Goal: Task Accomplishment & Management: Complete application form

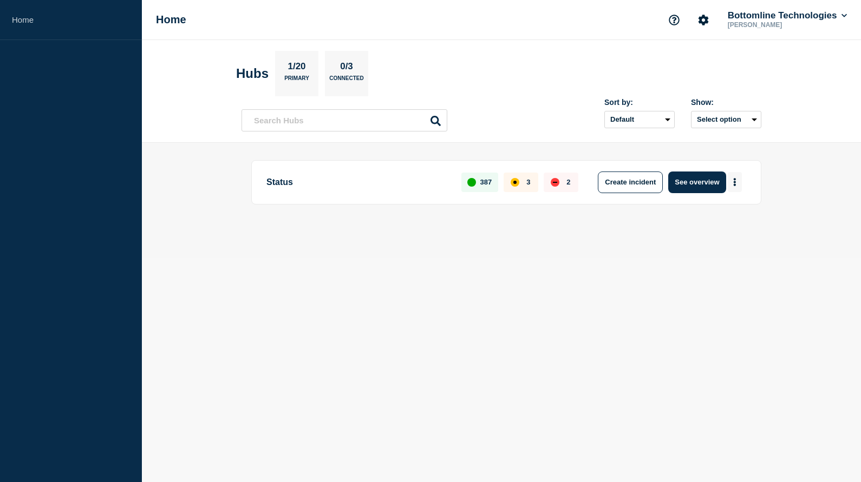
click at [735, 186] on button "More actions" at bounding box center [735, 182] width 14 height 20
click at [719, 215] on button "Create maintenance" at bounding box center [730, 215] width 73 height 9
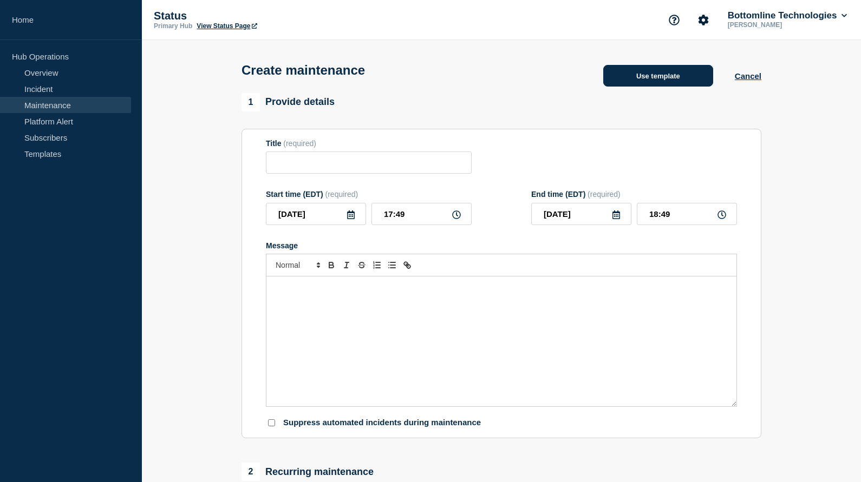
click at [668, 80] on button "Use template" at bounding box center [658, 76] width 110 height 22
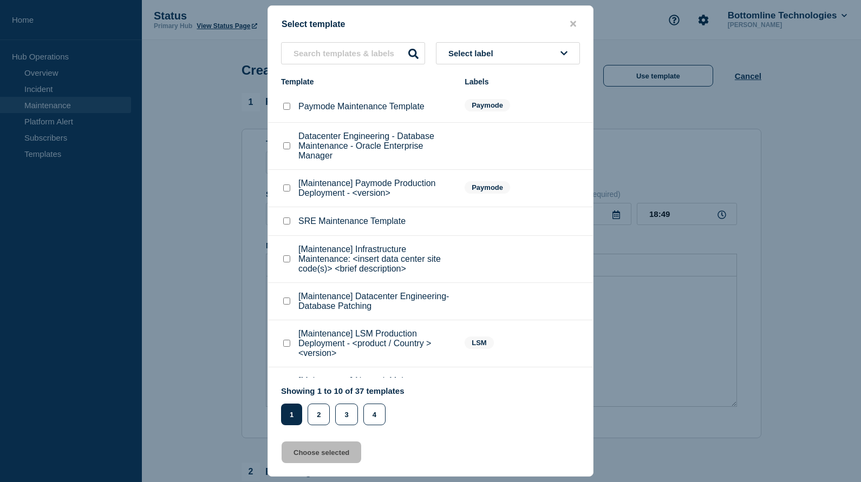
click at [560, 50] on icon at bounding box center [563, 53] width 7 height 8
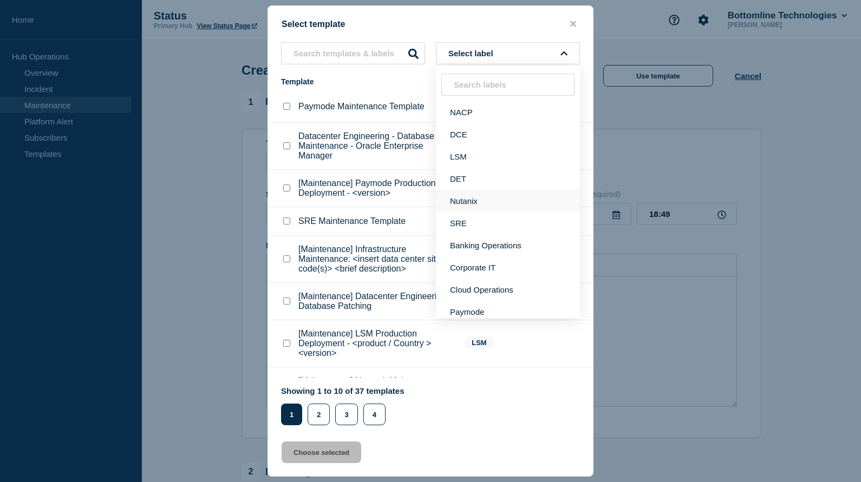
click at [472, 206] on button "Nutanix" at bounding box center [508, 201] width 144 height 22
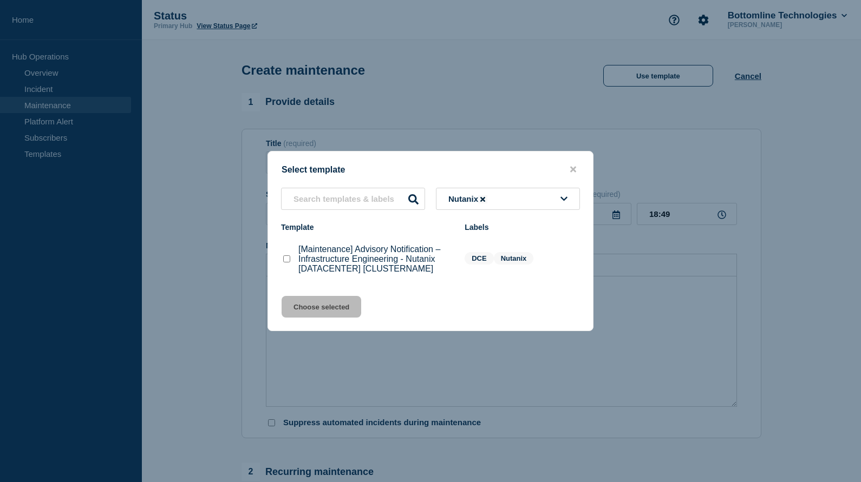
click at [485, 196] on icon at bounding box center [482, 199] width 5 height 7
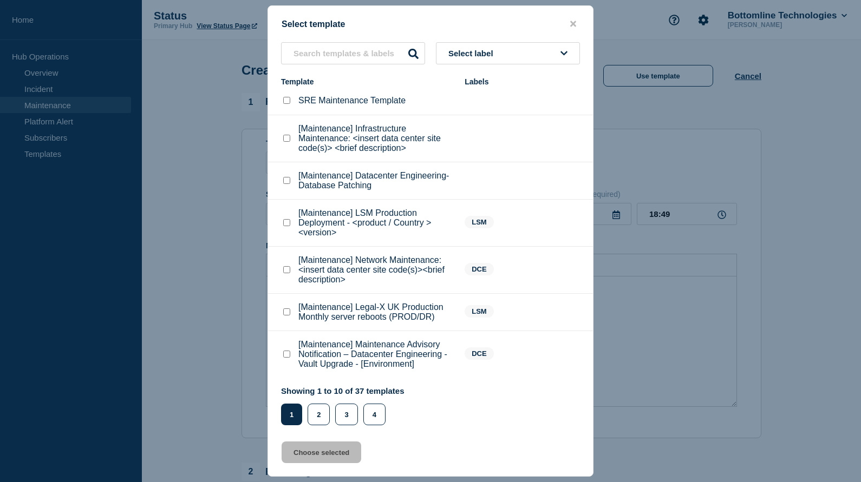
scroll to position [169, 0]
click at [563, 51] on icon at bounding box center [563, 53] width 7 height 8
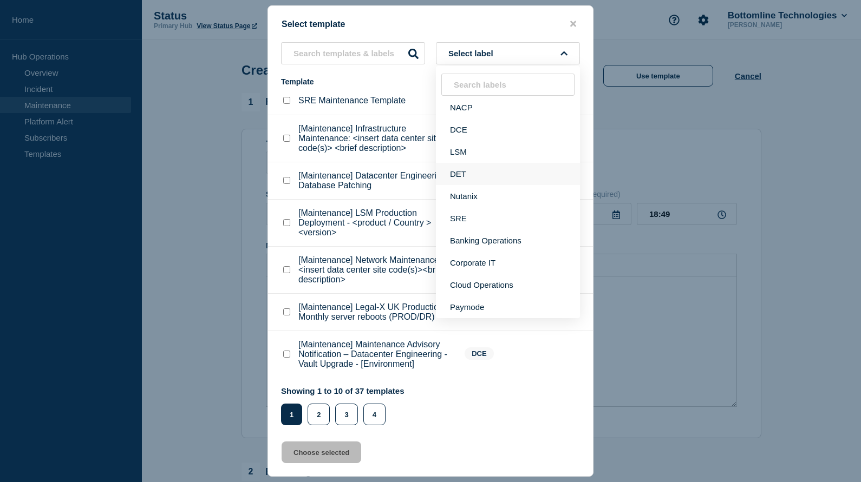
scroll to position [4, 0]
click at [465, 130] on button "DCE" at bounding box center [508, 131] width 144 height 22
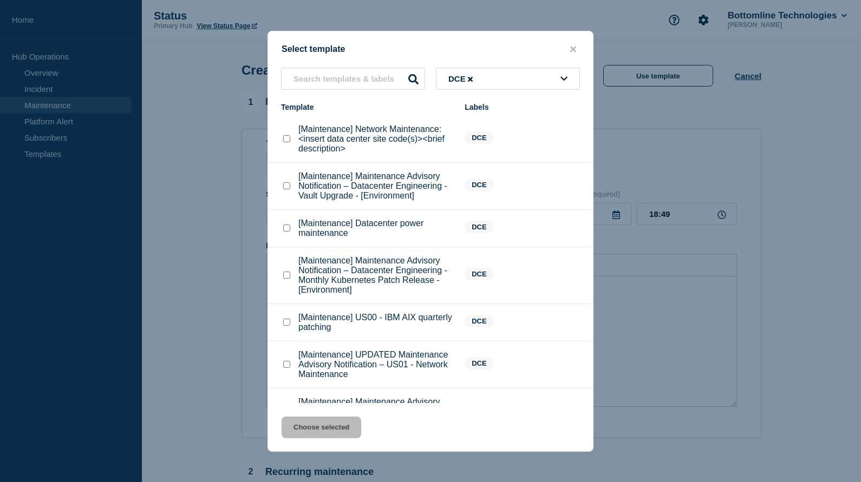
scroll to position [0, 0]
click at [286, 232] on checkbox"] "[Maintenance] Datacenter power maintenance checkbox" at bounding box center [286, 228] width 7 height 7
checkbox checkbox"] "true"
click at [323, 423] on button "Choose selected" at bounding box center [322, 428] width 80 height 22
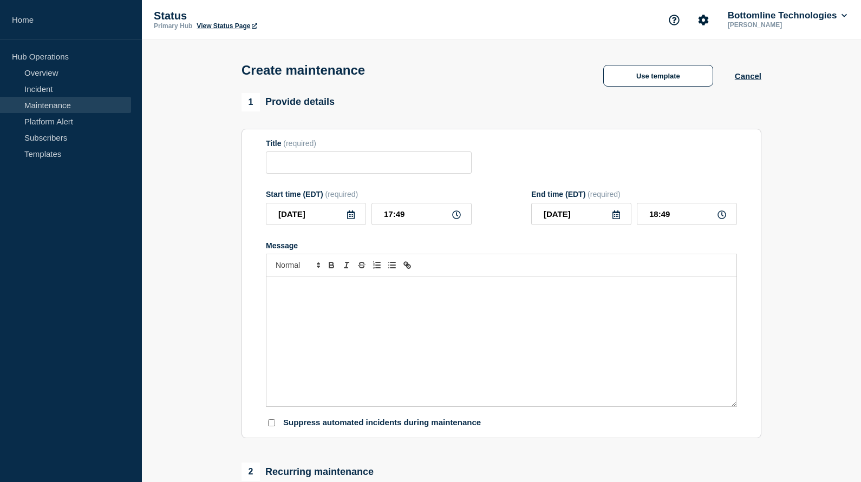
type input "[Maintenance] Datacenter power maintenance"
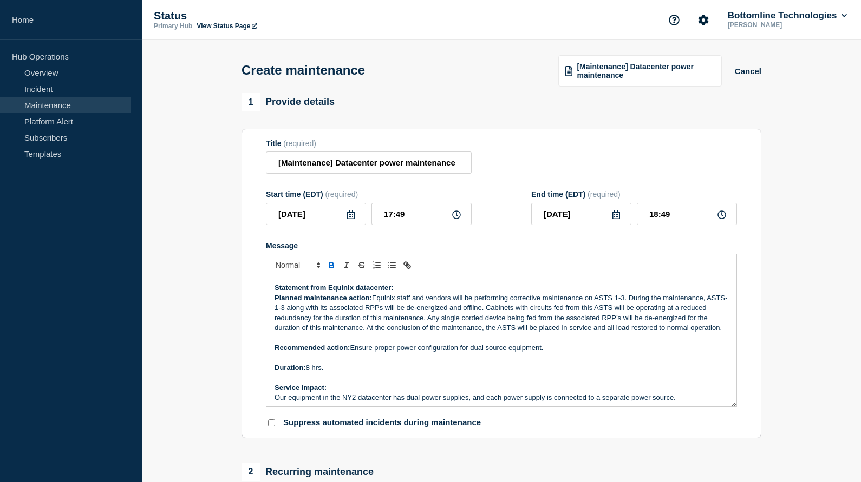
click at [350, 219] on icon at bounding box center [351, 215] width 8 height 9
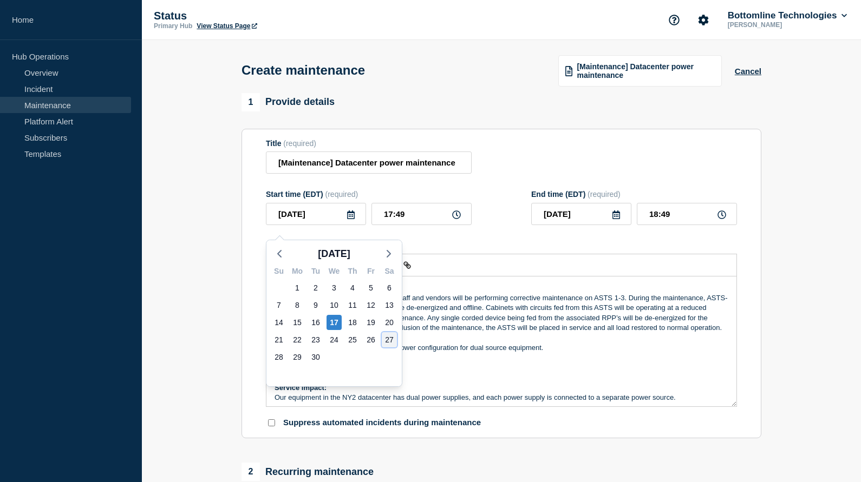
click at [390, 342] on div "27" at bounding box center [389, 339] width 15 height 15
type input "[DATE]"
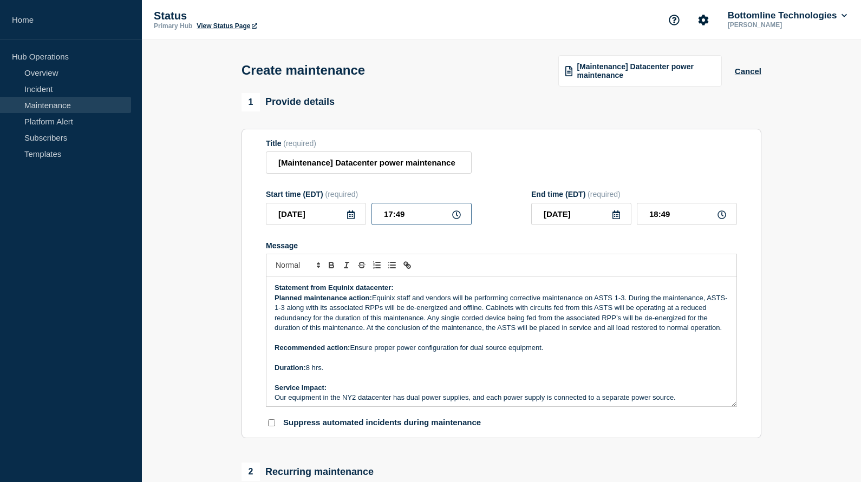
click at [392, 222] on input "17:49" at bounding box center [421, 214] width 100 height 22
type input "12:49"
type input "13:49"
type input "12:09"
type input "13:09"
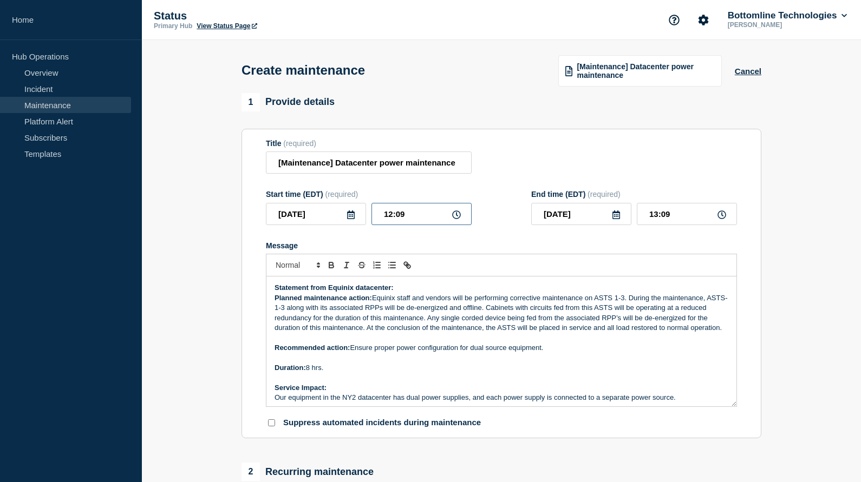
type input "12:00"
type input "21:00"
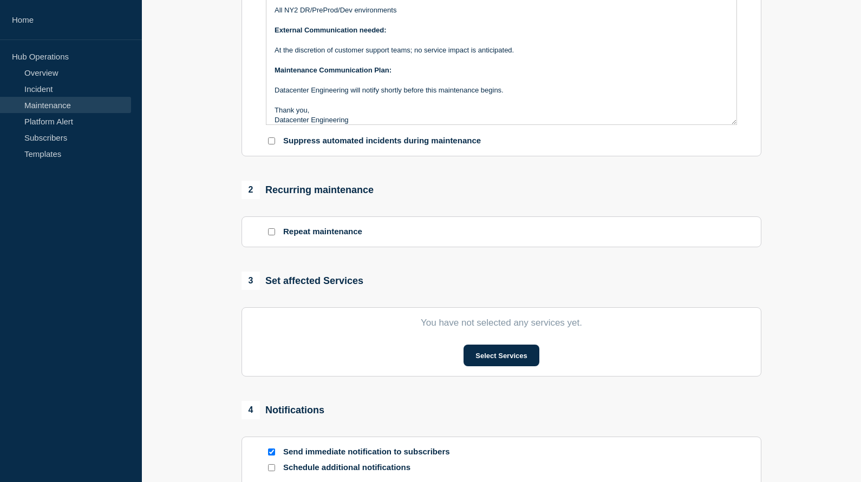
scroll to position [281, 0]
click at [503, 368] on button "Select Services" at bounding box center [500, 357] width 75 height 22
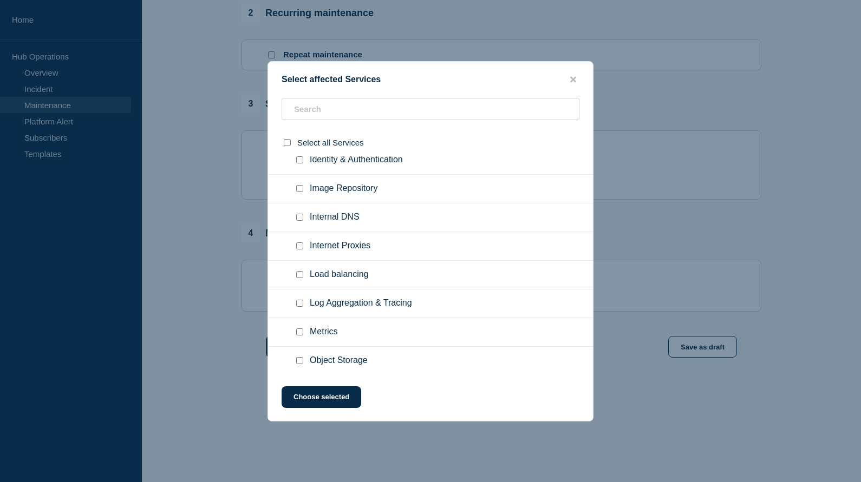
scroll to position [5322, 0]
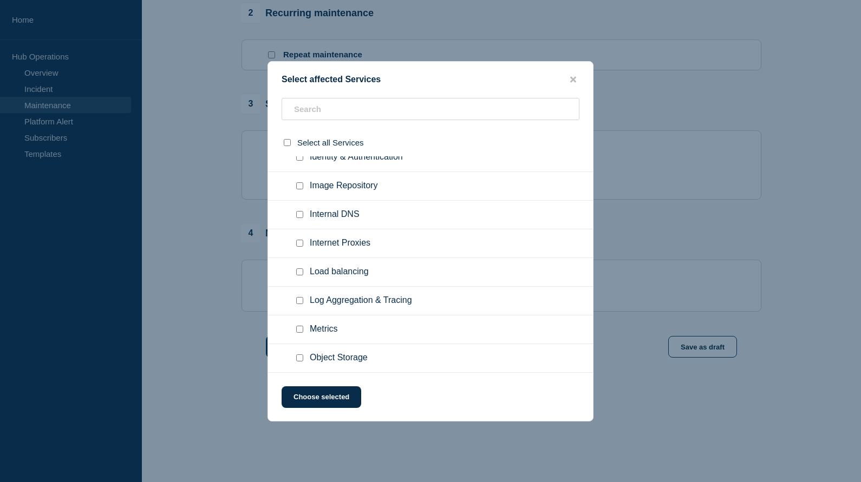
checkbox input "true"
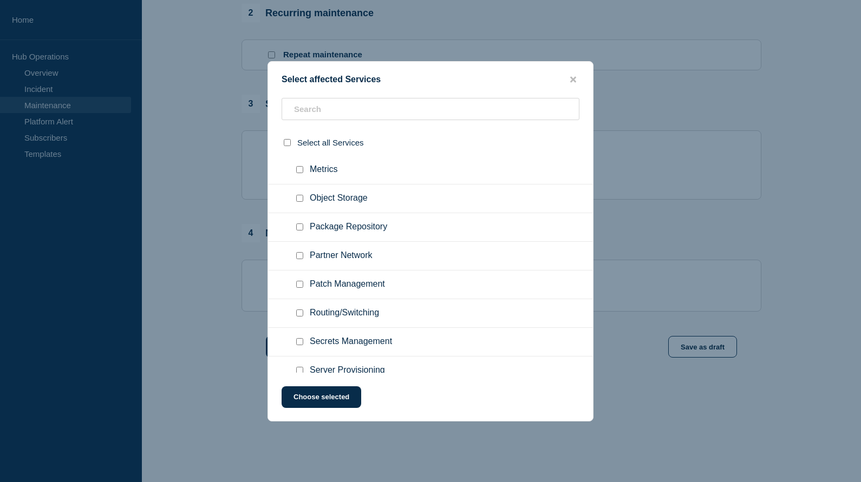
scroll to position [5486, 0]
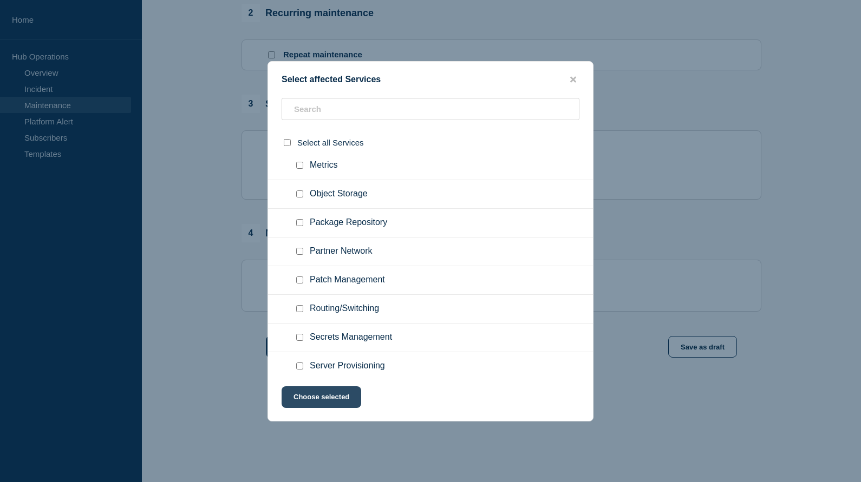
click at [332, 401] on button "Choose selected" at bounding box center [322, 398] width 80 height 22
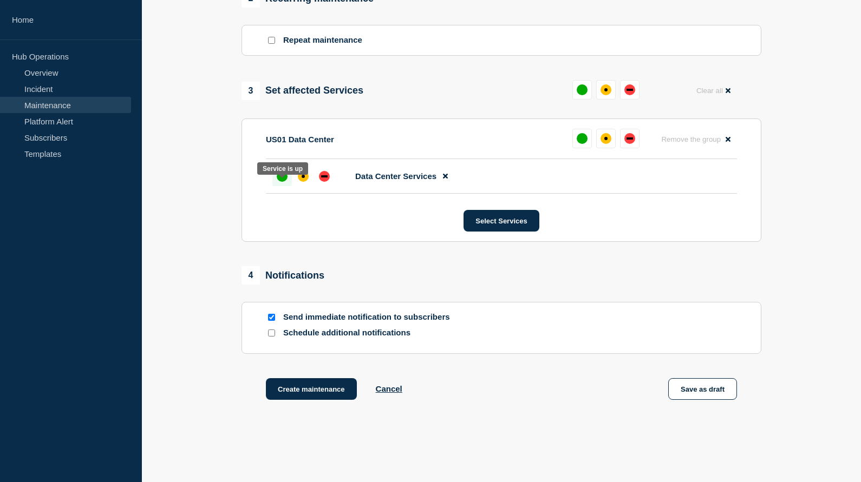
click at [282, 182] on div "up" at bounding box center [282, 176] width 11 height 11
click at [269, 337] on input "Schedule additional notifications" at bounding box center [271, 333] width 7 height 7
checkbox input "true"
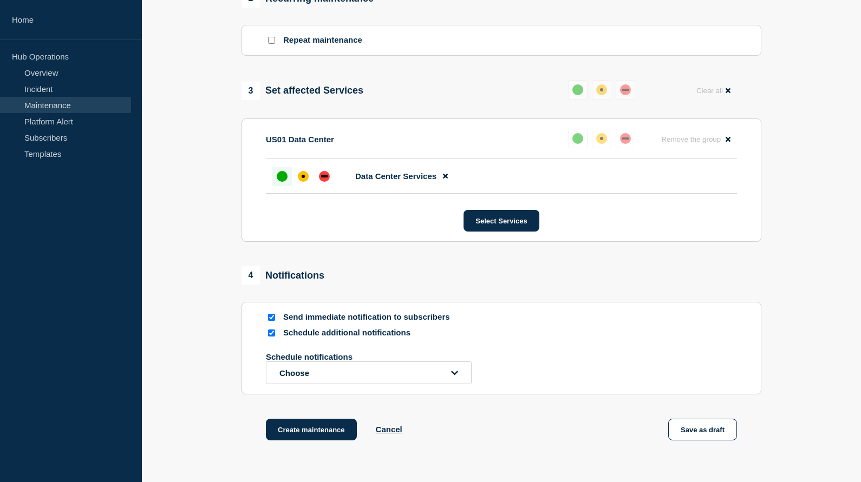
click at [458, 384] on button "Choose" at bounding box center [369, 373] width 206 height 23
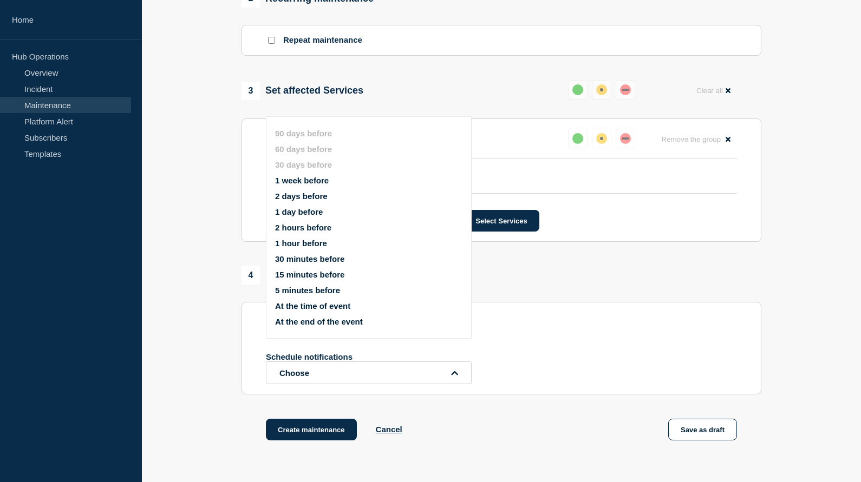
click at [292, 185] on button "1 week before" at bounding box center [302, 180] width 54 height 9
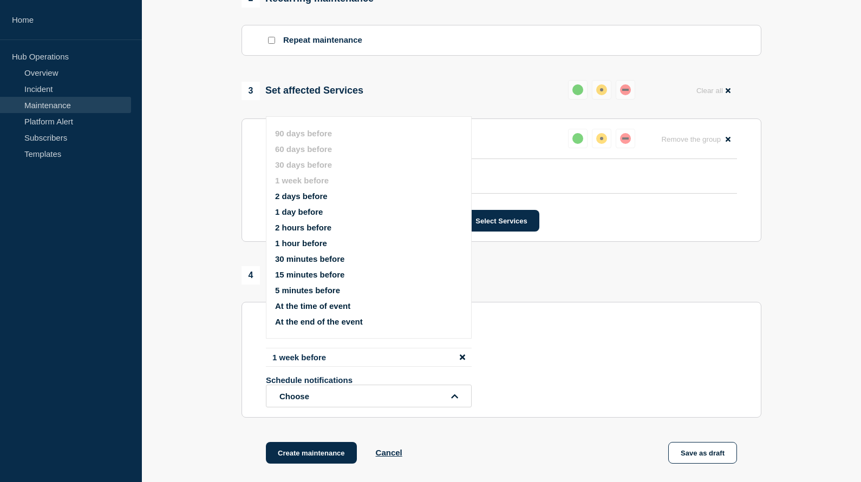
click at [312, 201] on button "2 days before" at bounding box center [301, 196] width 53 height 9
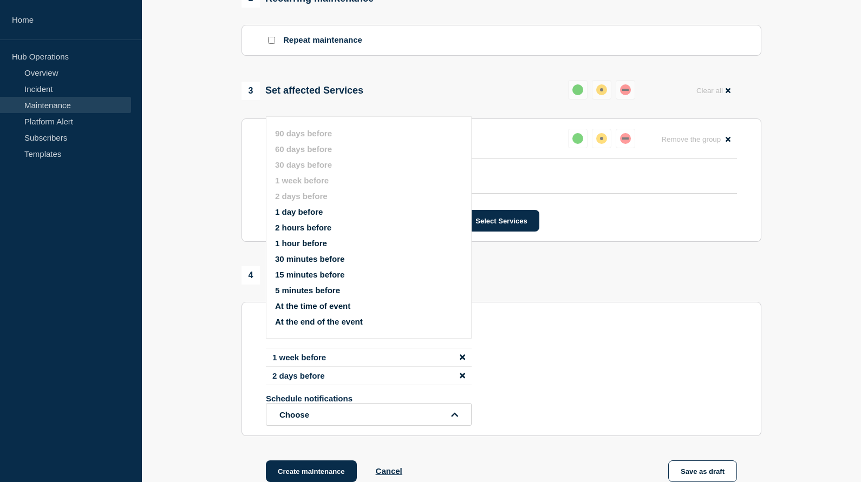
click at [315, 311] on button "At the time of event" at bounding box center [312, 306] width 75 height 9
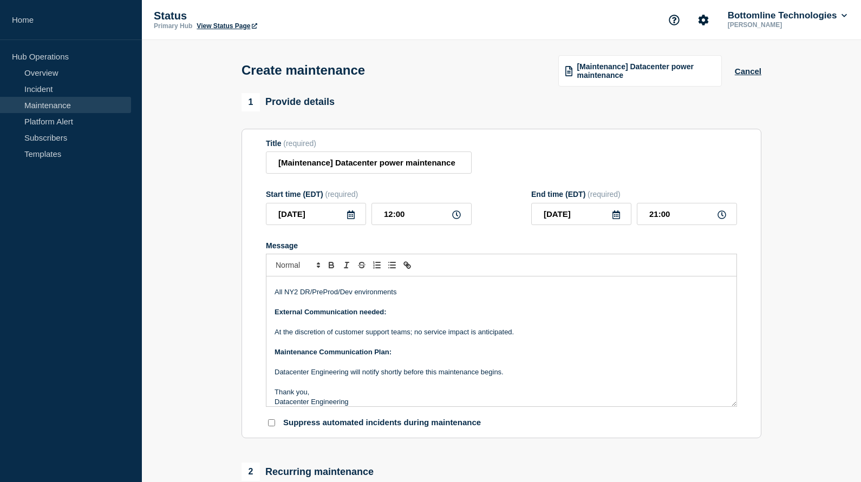
scroll to position [0, 0]
click at [334, 168] on input "[Maintenance] Datacenter power maintenance" at bounding box center [369, 163] width 206 height 22
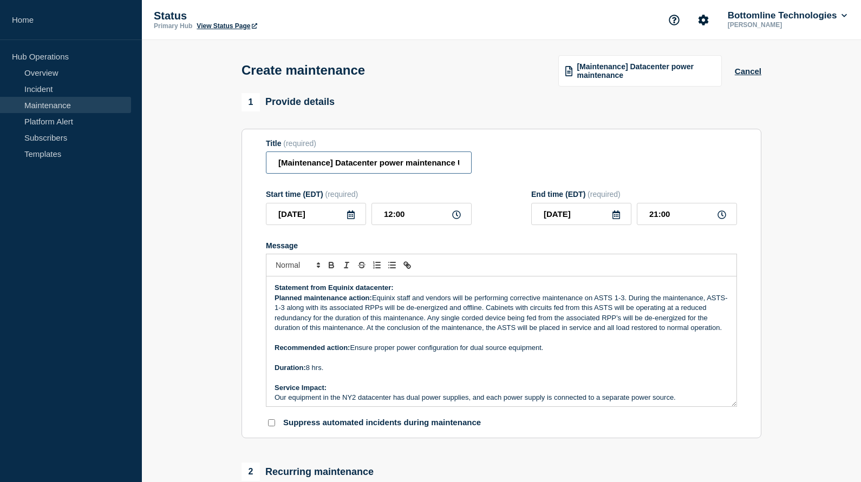
type input "[Maintenance] Datacenter power maintenance US01"
click at [408, 293] on p "Statement from Equinix datacenter:" at bounding box center [502, 288] width 454 height 10
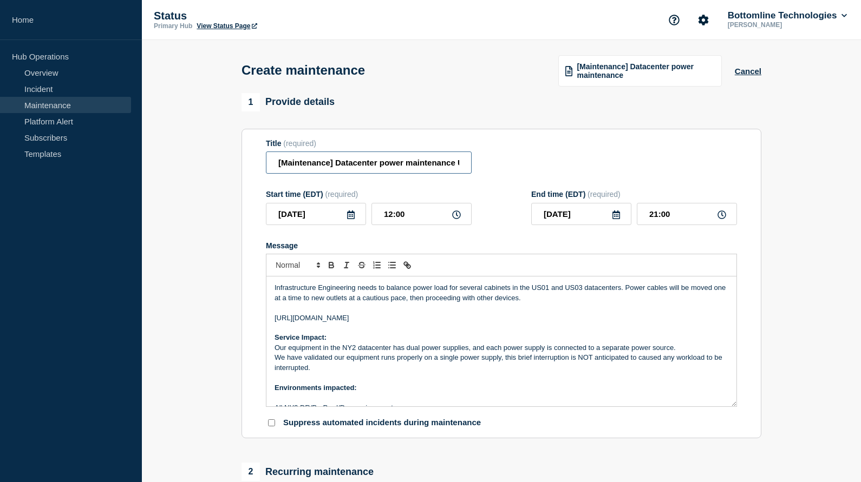
click at [445, 165] on input "[Maintenance] Datacenter power maintenance US01" at bounding box center [369, 163] width 206 height 22
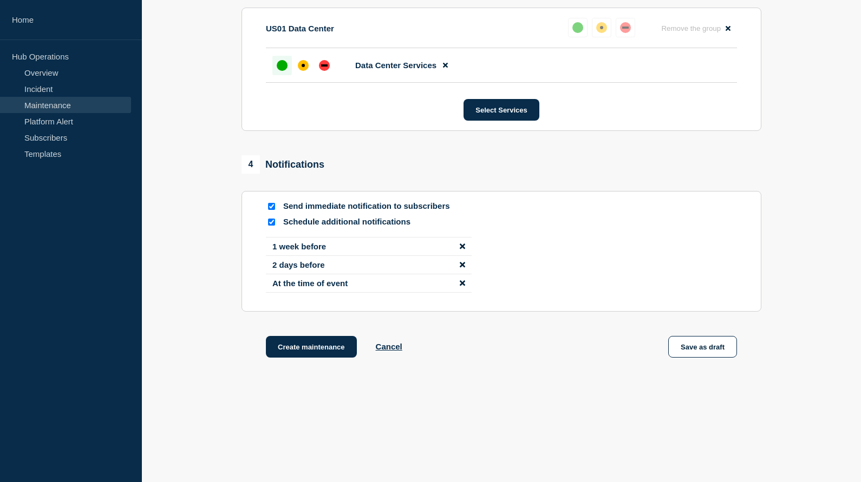
scroll to position [603, 0]
type input "[Maintenance] Datacenter power maintenance US01/US03"
click at [298, 348] on button "Create maintenance" at bounding box center [311, 347] width 91 height 22
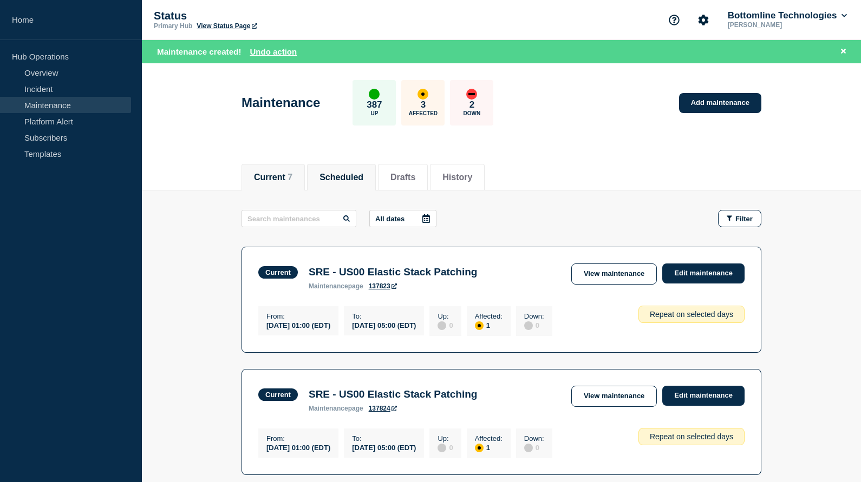
click at [332, 178] on button "Scheduled" at bounding box center [341, 178] width 44 height 10
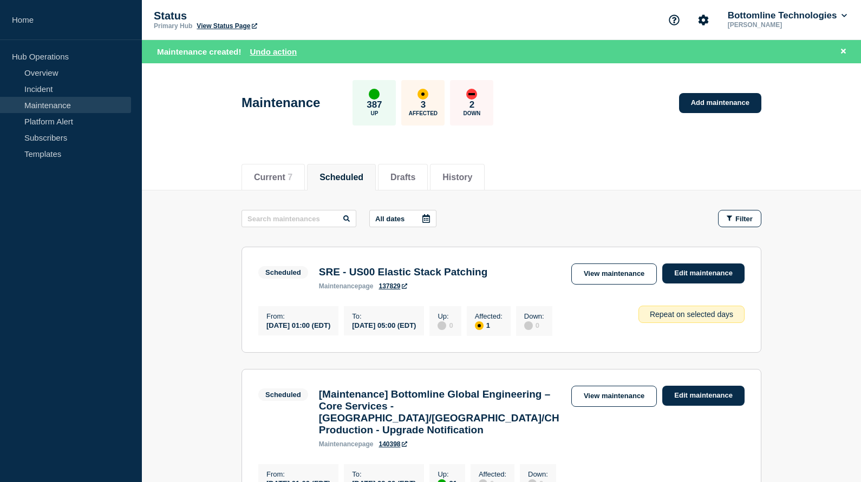
click at [426, 220] on icon at bounding box center [426, 218] width 8 height 9
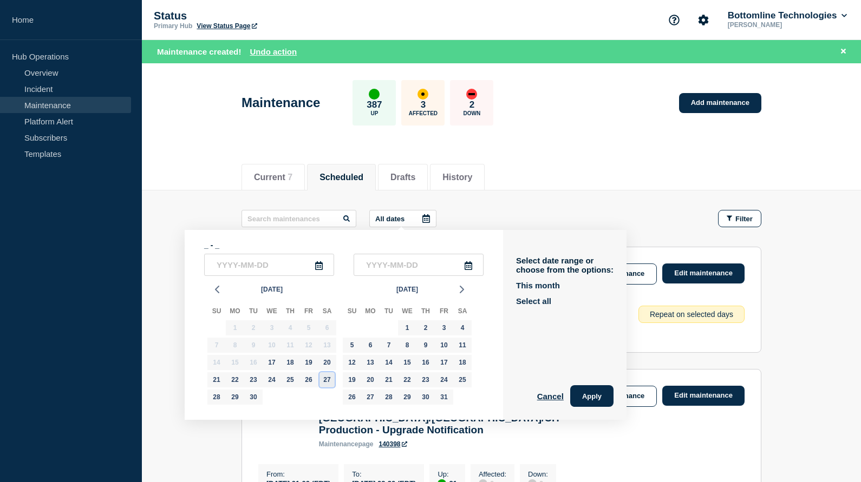
click at [324, 385] on div "27" at bounding box center [326, 380] width 15 height 15
type input "[DATE]"
click at [324, 385] on div "27" at bounding box center [326, 380] width 15 height 15
type input "[DATE]"
click at [581, 398] on button "Apply" at bounding box center [591, 396] width 43 height 22
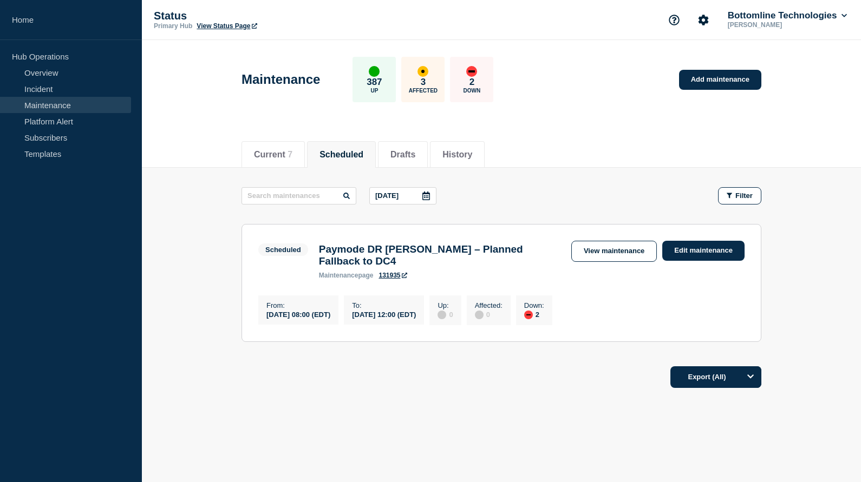
click at [423, 197] on icon at bounding box center [426, 196] width 9 height 9
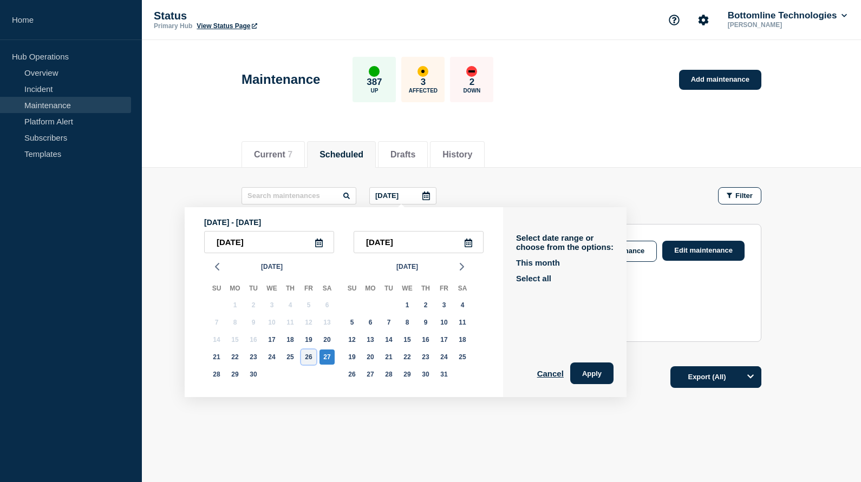
click at [307, 361] on div "26" at bounding box center [308, 357] width 15 height 15
type input "2025-09-26"
click at [218, 376] on div "28" at bounding box center [216, 374] width 15 height 15
type input "2025-09-28"
click at [579, 378] on button "Apply" at bounding box center [591, 374] width 43 height 22
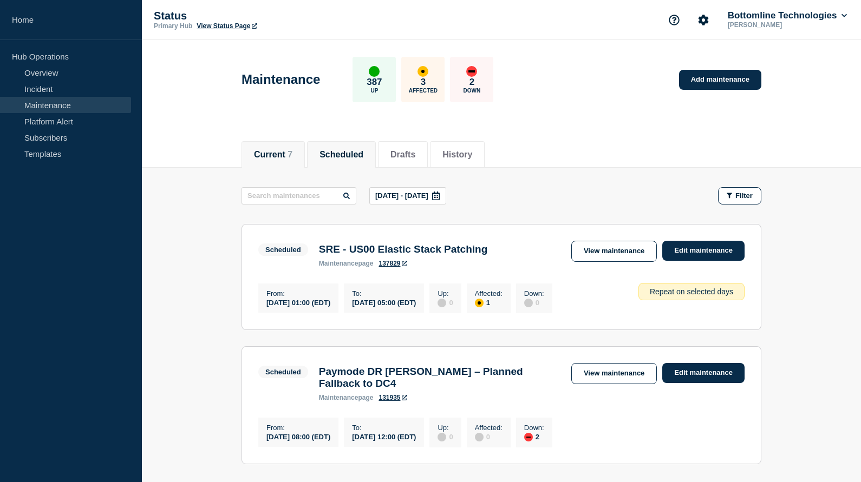
click at [260, 154] on button "Current 7" at bounding box center [273, 155] width 38 height 10
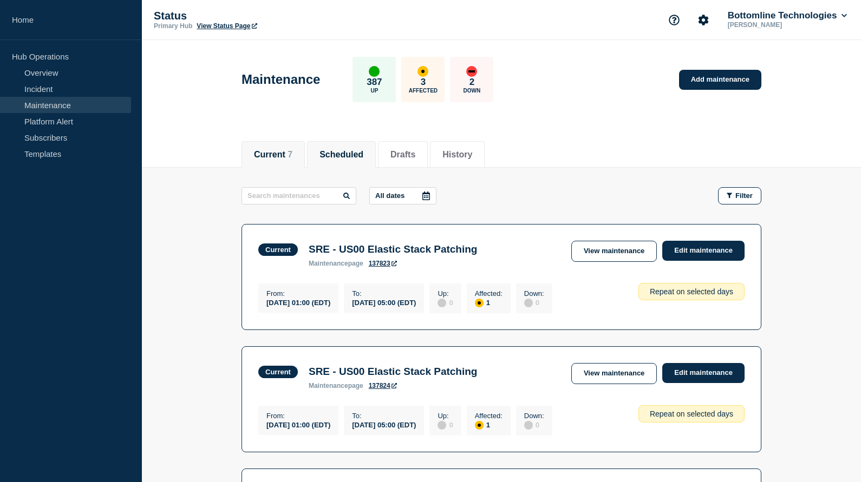
click at [343, 151] on button "Scheduled" at bounding box center [341, 155] width 44 height 10
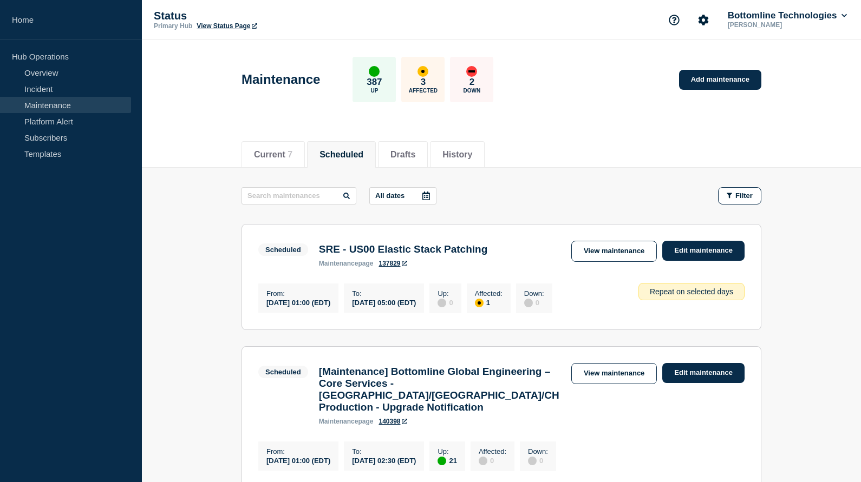
click at [422, 194] on icon at bounding box center [426, 196] width 8 height 9
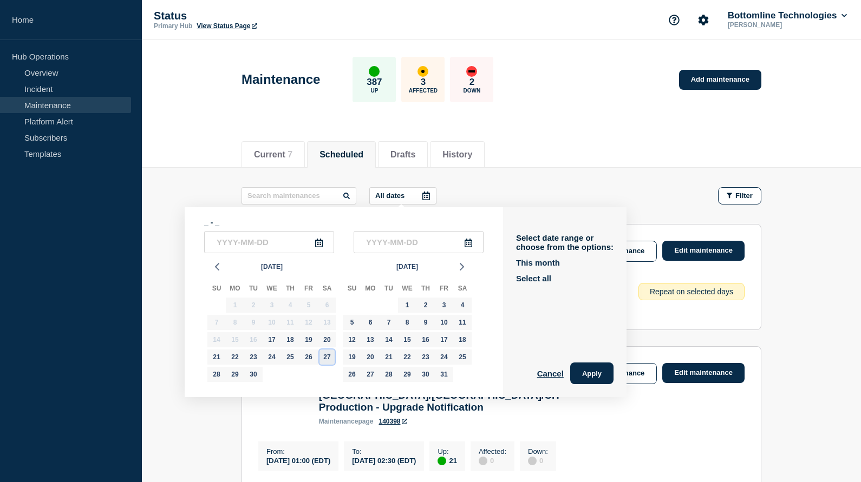
click at [324, 360] on div "27" at bounding box center [326, 357] width 15 height 15
type input "[DATE]"
click at [324, 360] on div "27" at bounding box center [326, 357] width 15 height 15
type input "[DATE]"
click at [583, 374] on button "Apply" at bounding box center [591, 374] width 43 height 22
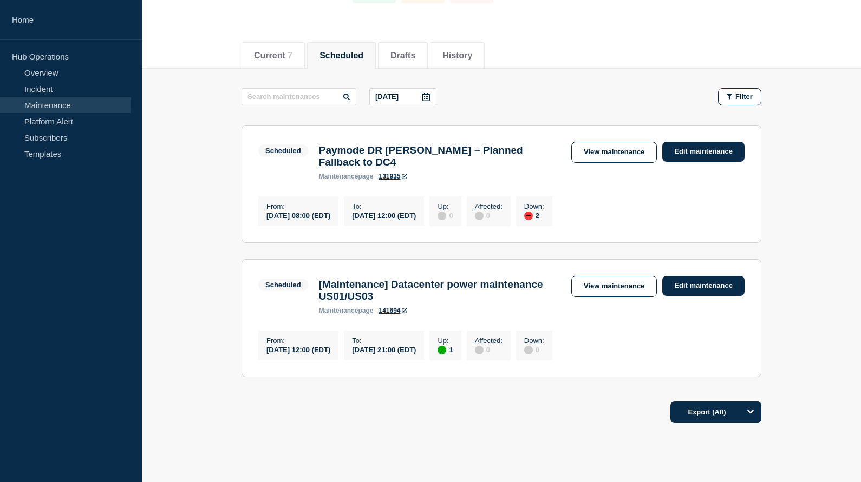
scroll to position [102, 0]
